Goal: Task Accomplishment & Management: Manage account settings

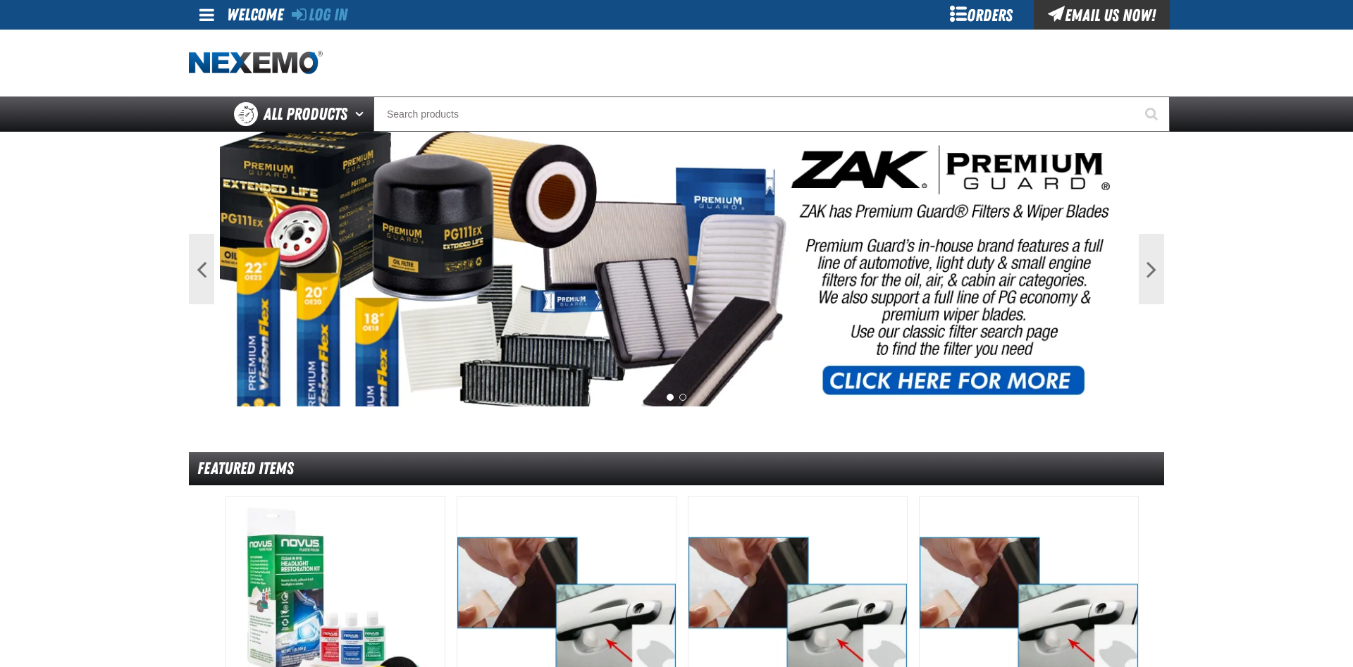
click at [988, 17] on div "Orders" at bounding box center [981, 15] width 106 height 30
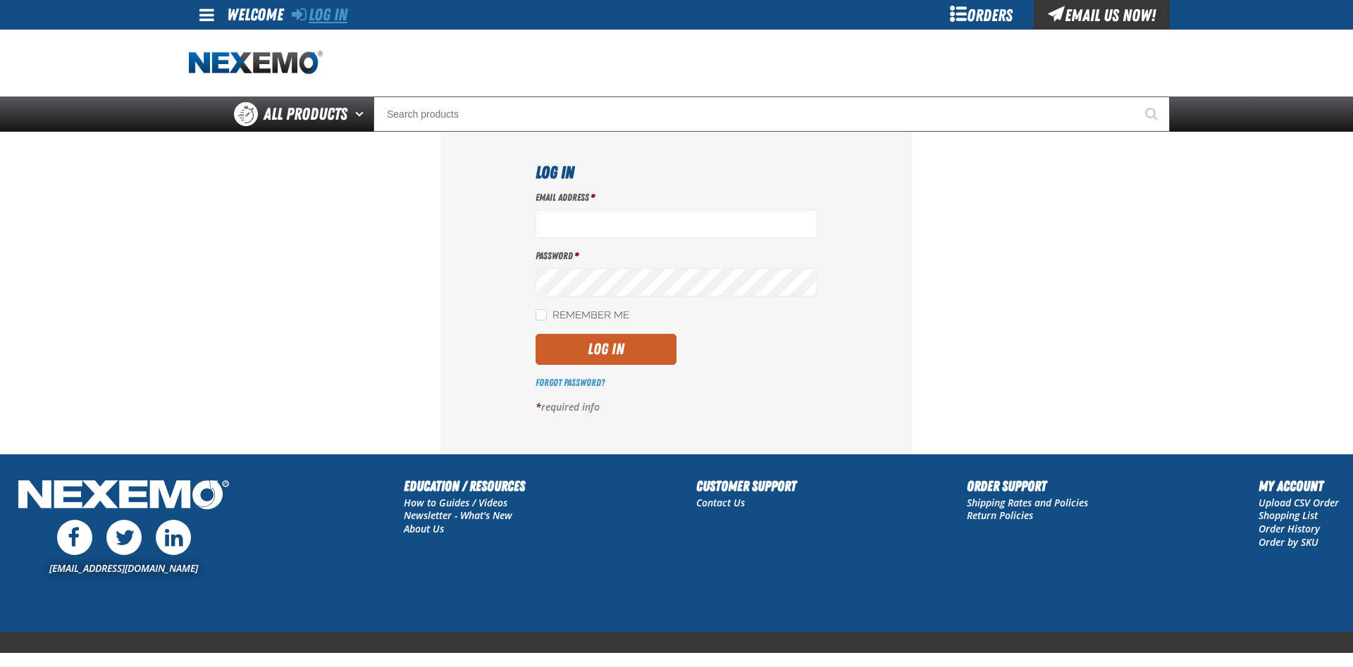
click at [328, 13] on link "Log In" at bounding box center [320, 15] width 56 height 20
click at [573, 221] on input "Email Address *" at bounding box center [676, 224] width 282 height 28
